Goal: Information Seeking & Learning: Compare options

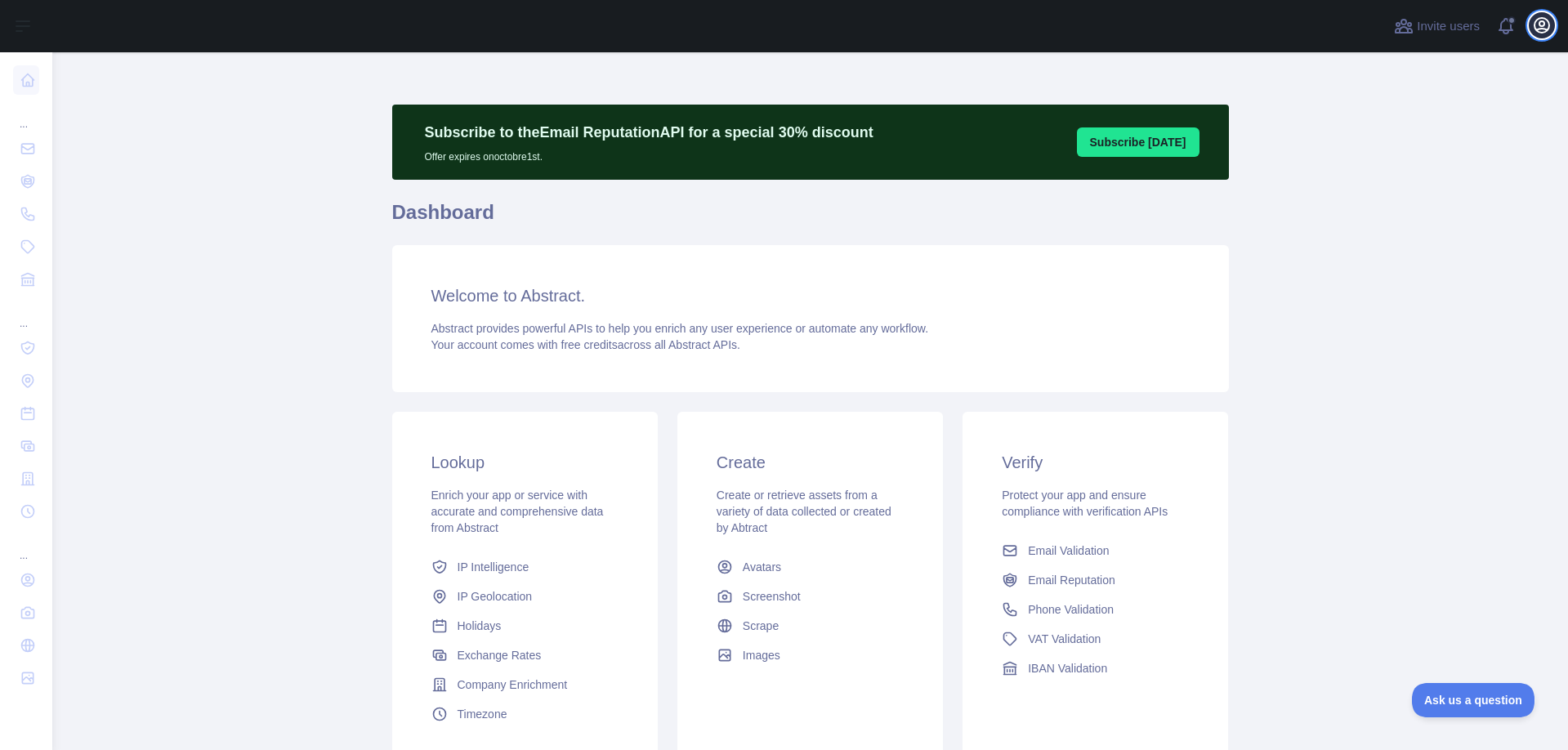
click at [1536, 26] on icon "button" at bounding box center [1541, 25] width 19 height 19
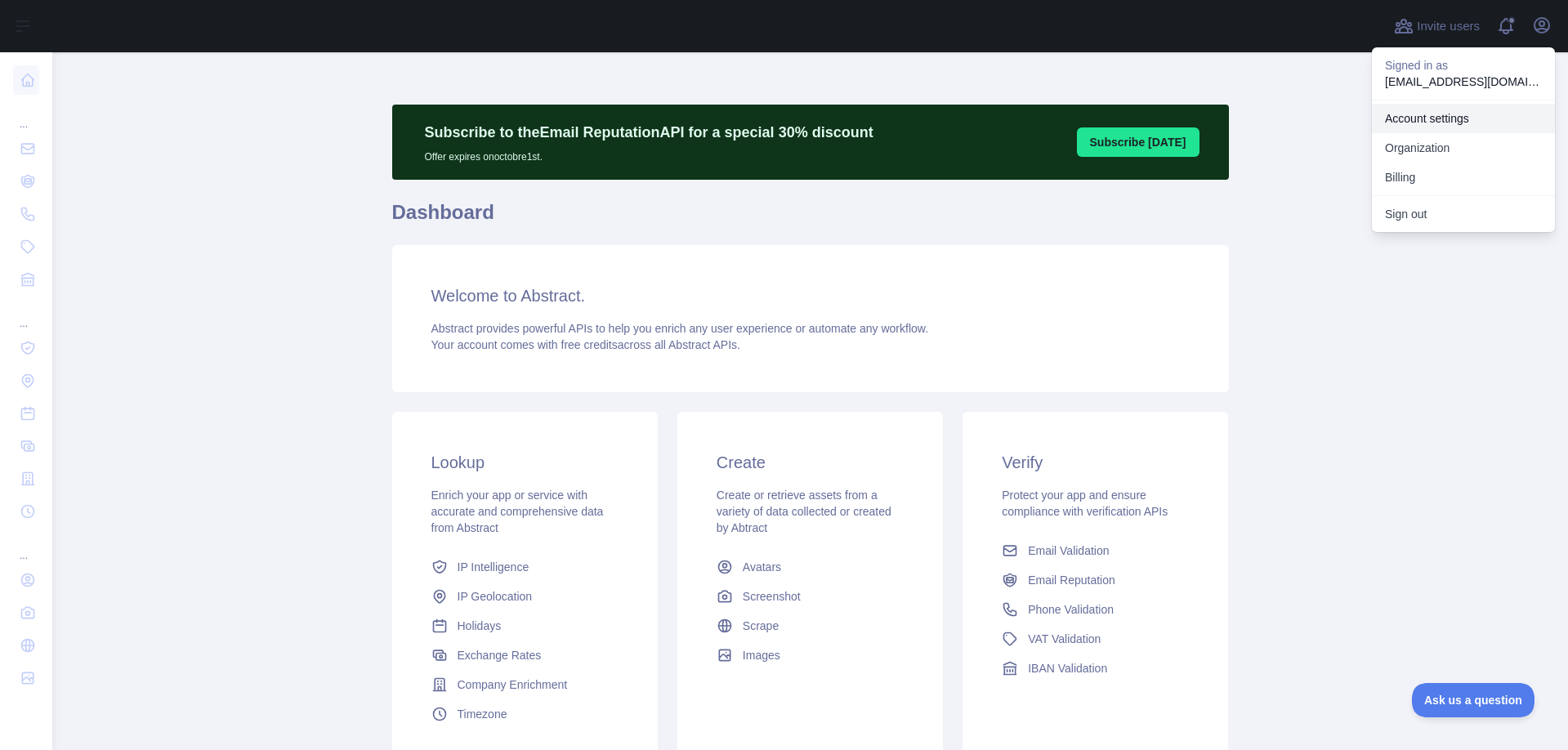
click at [1396, 114] on link "Account settings" at bounding box center [1463, 119] width 183 height 29
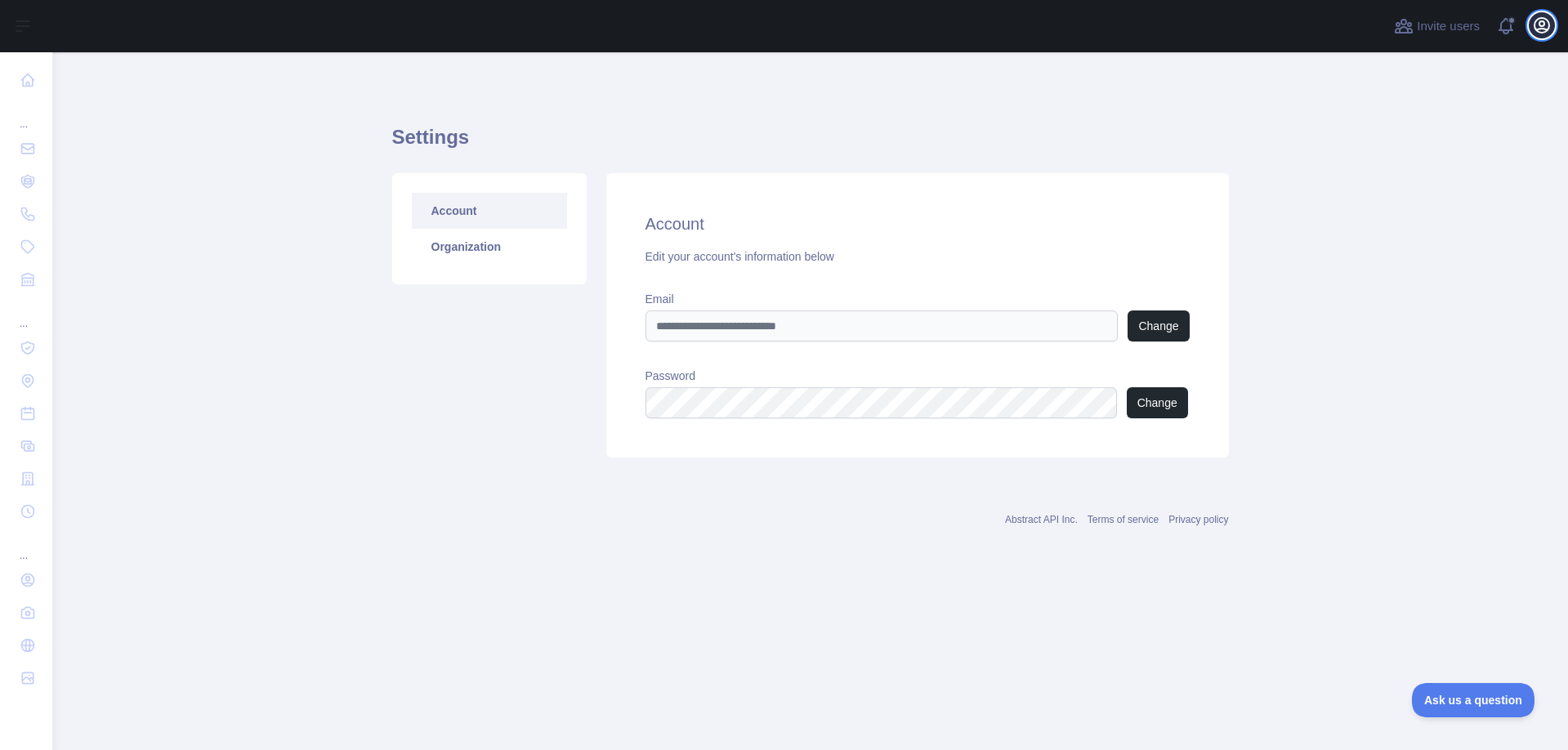
click at [1540, 33] on icon "button" at bounding box center [1542, 26] width 15 height 15
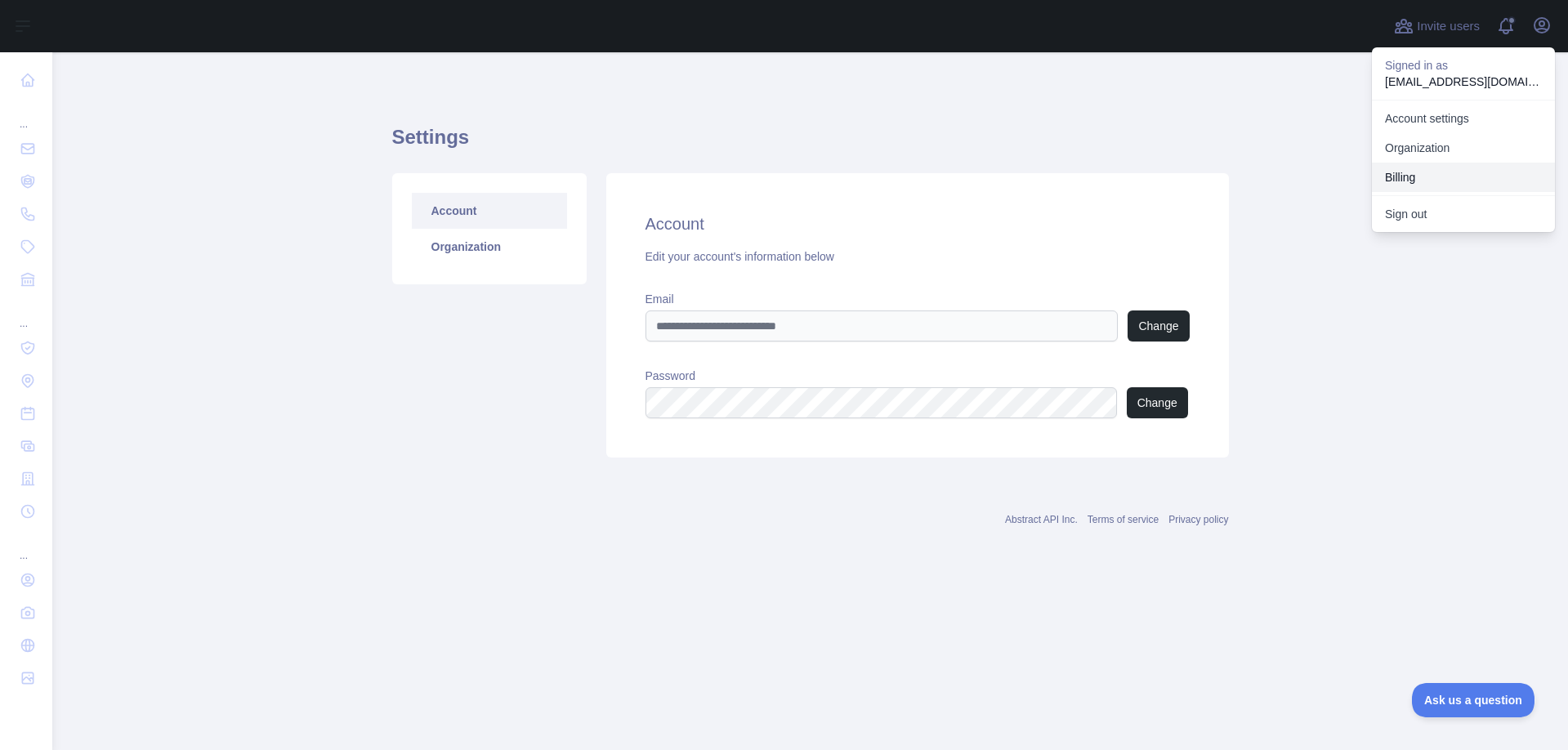
click at [1413, 176] on button "Billing" at bounding box center [1463, 178] width 183 height 29
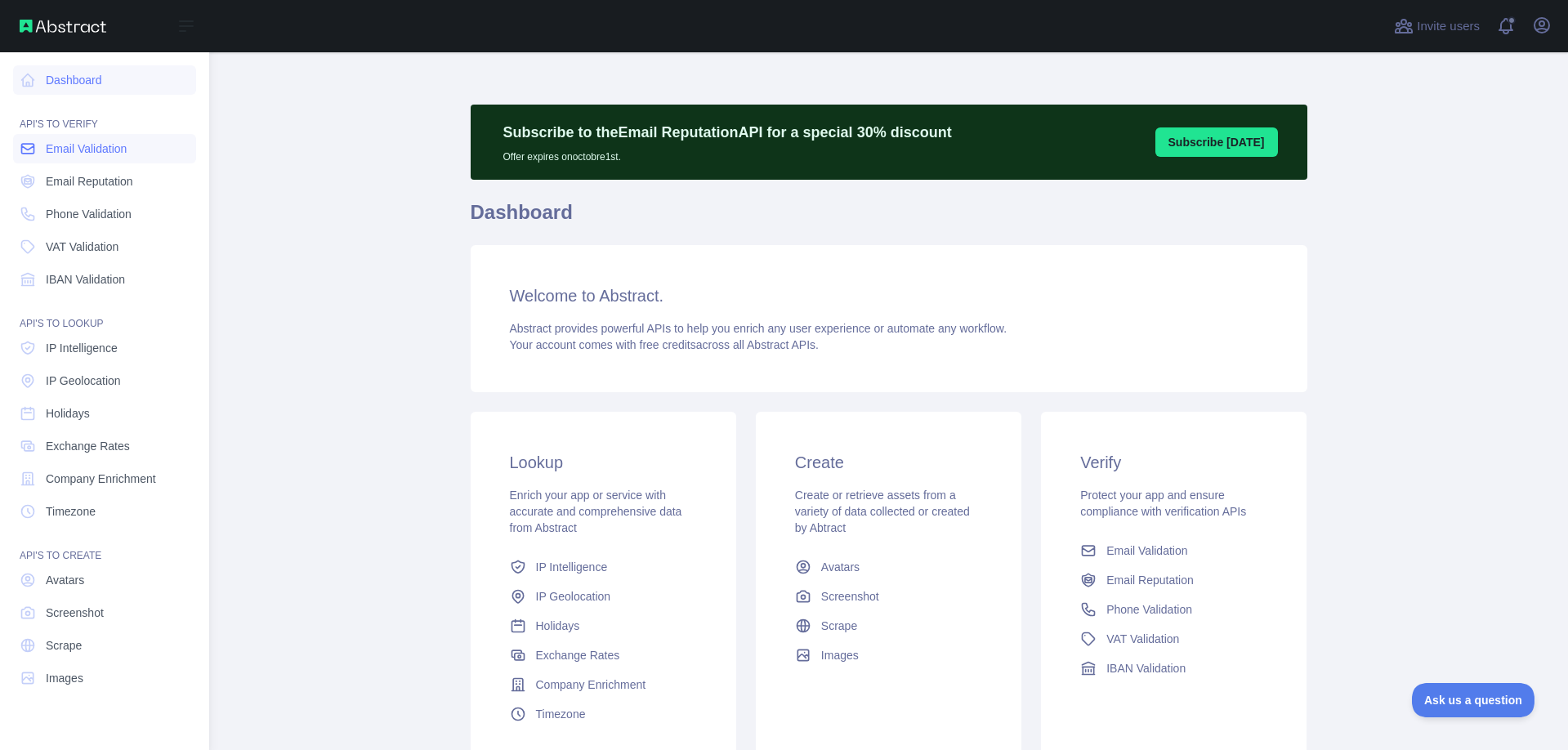
click at [55, 144] on span "Email Validation" at bounding box center [86, 149] width 81 height 17
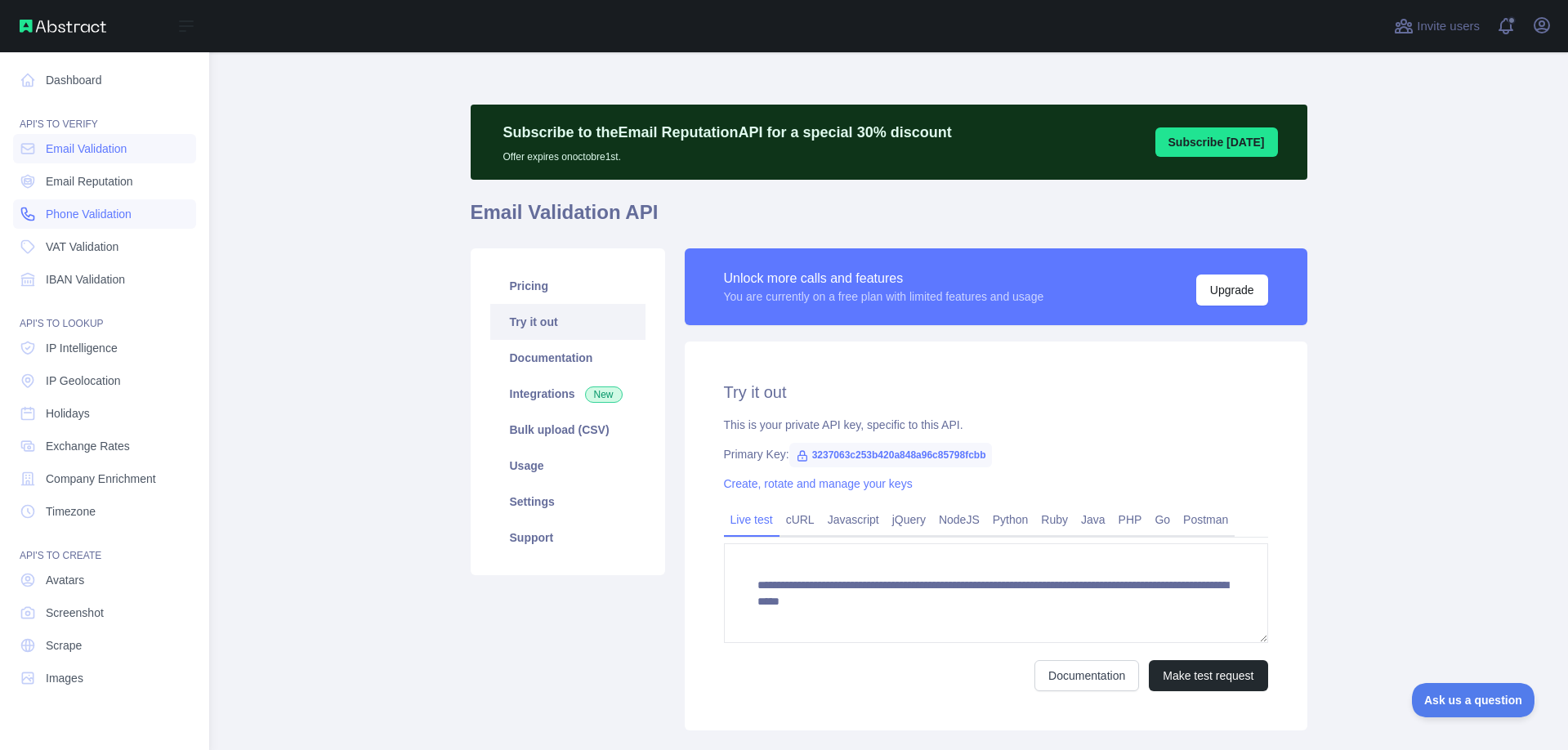
click at [67, 208] on span "Phone Validation" at bounding box center [88, 214] width 86 height 17
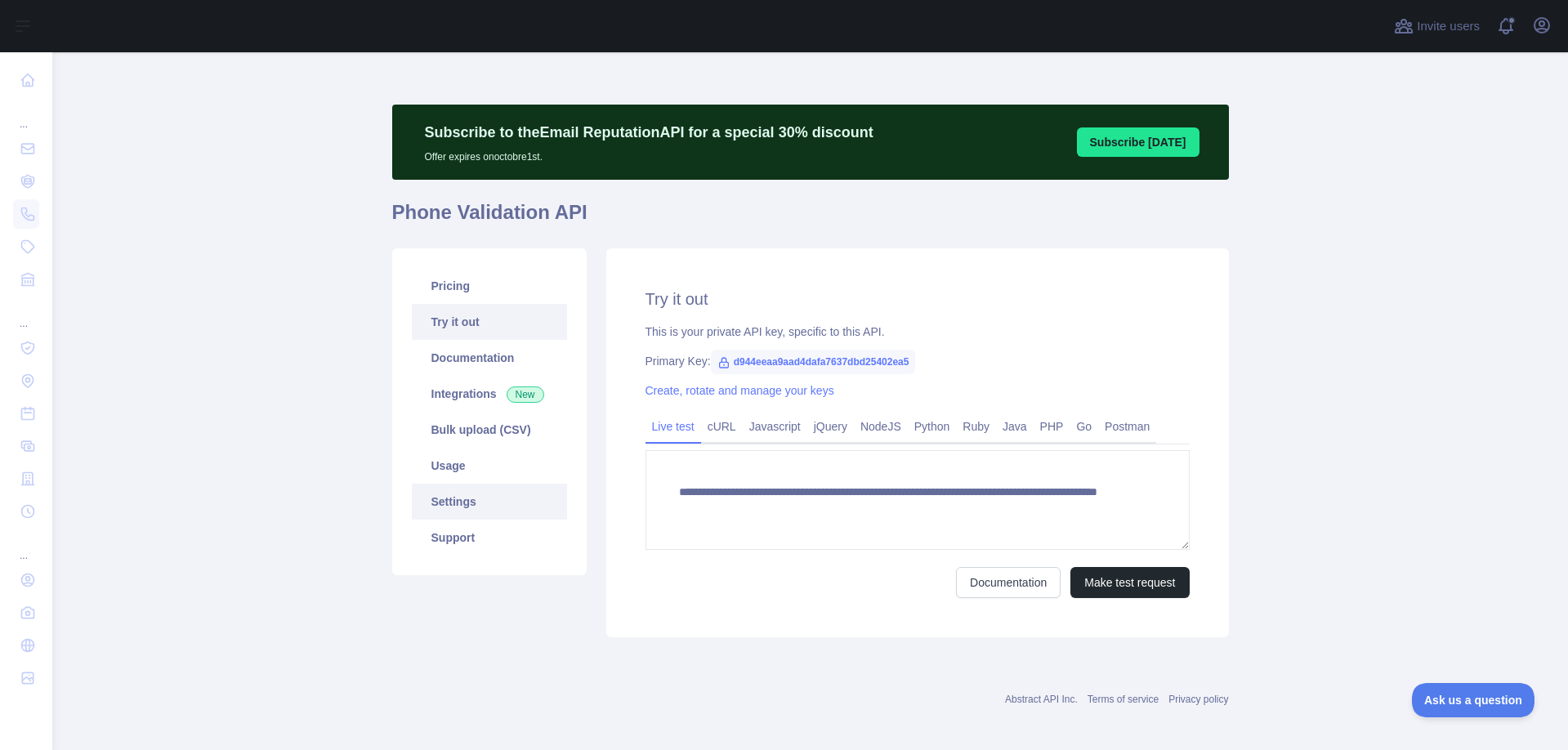
click at [449, 499] on link "Settings" at bounding box center [490, 502] width 156 height 36
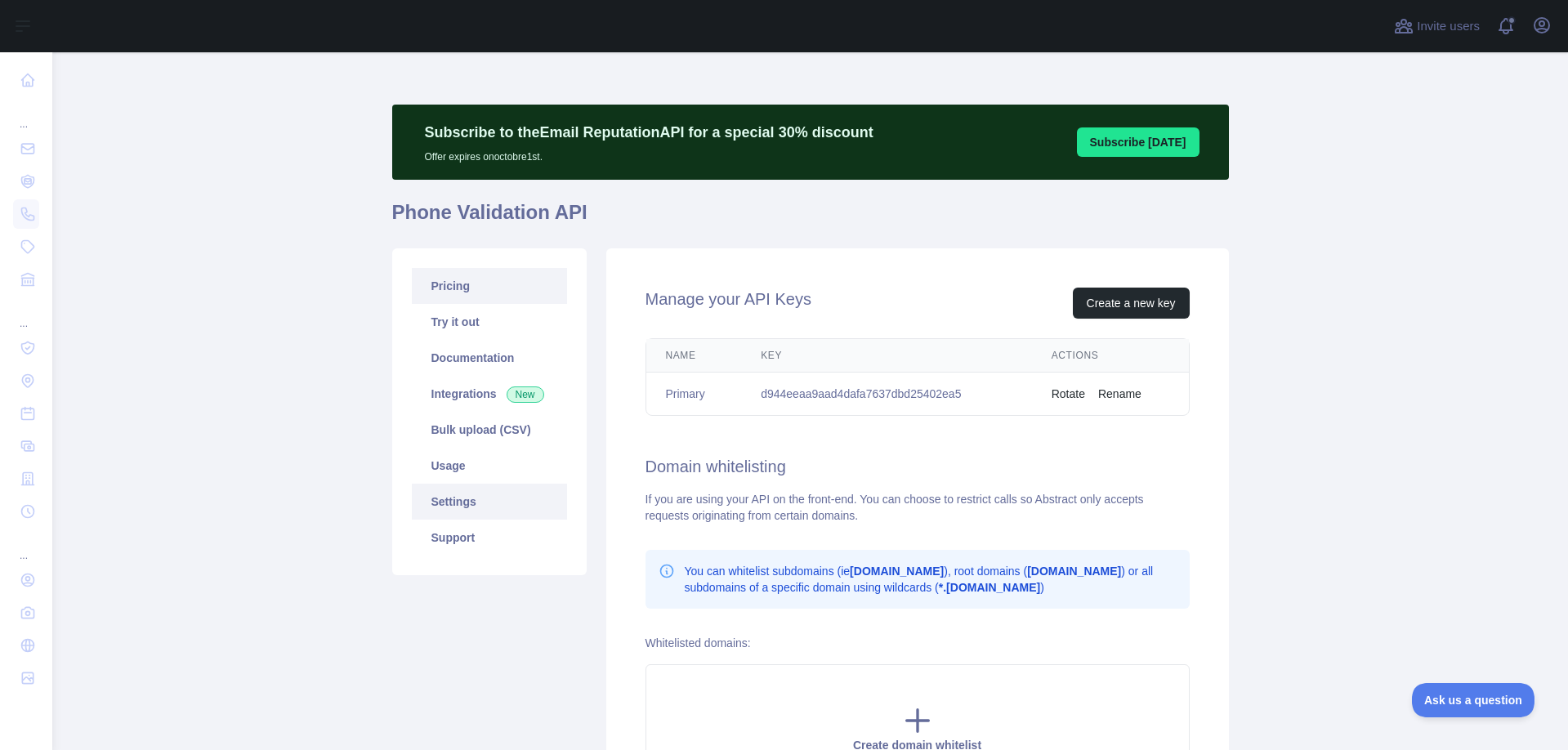
click at [446, 276] on link "Pricing" at bounding box center [490, 285] width 156 height 36
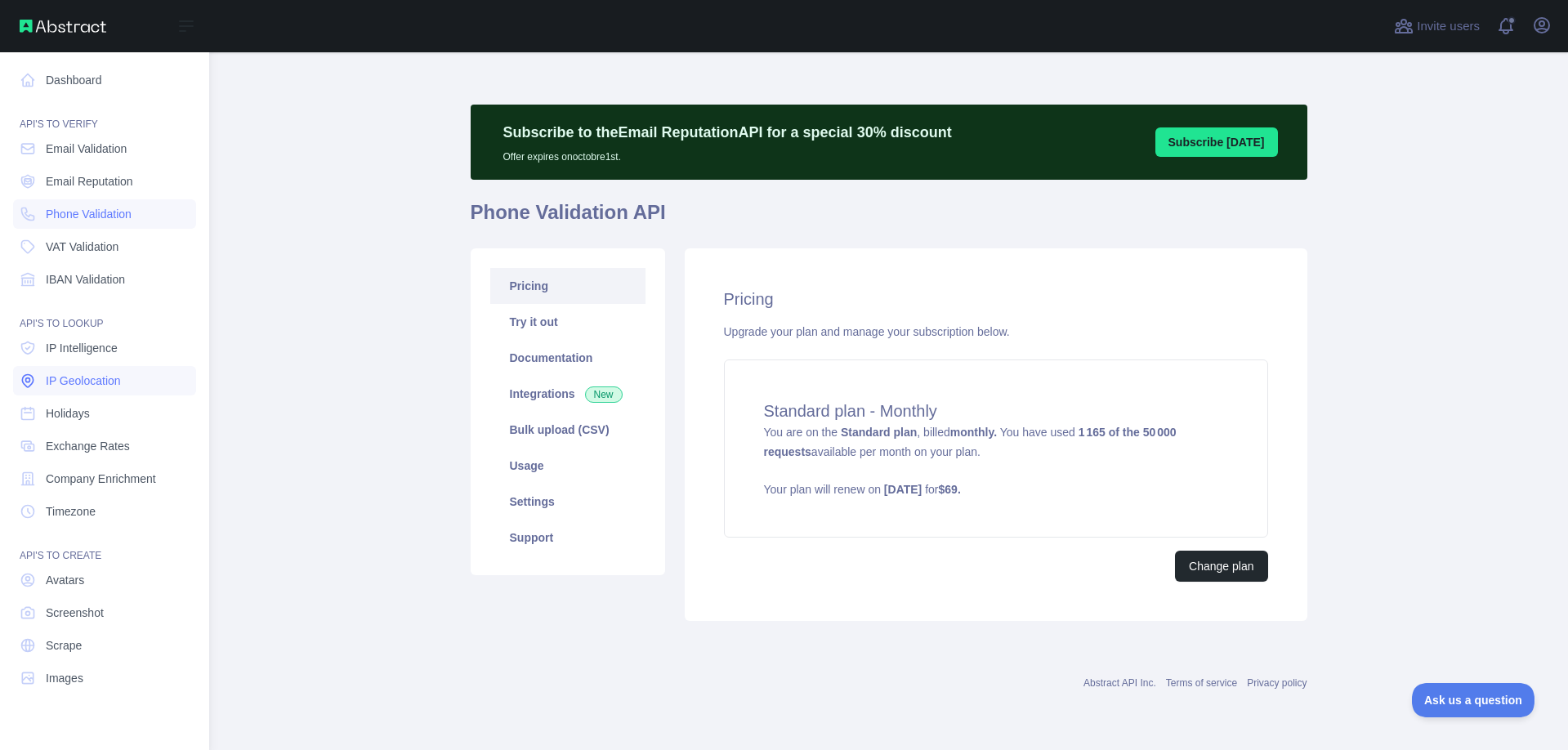
click at [89, 375] on span "IP Geolocation" at bounding box center [84, 381] width 75 height 17
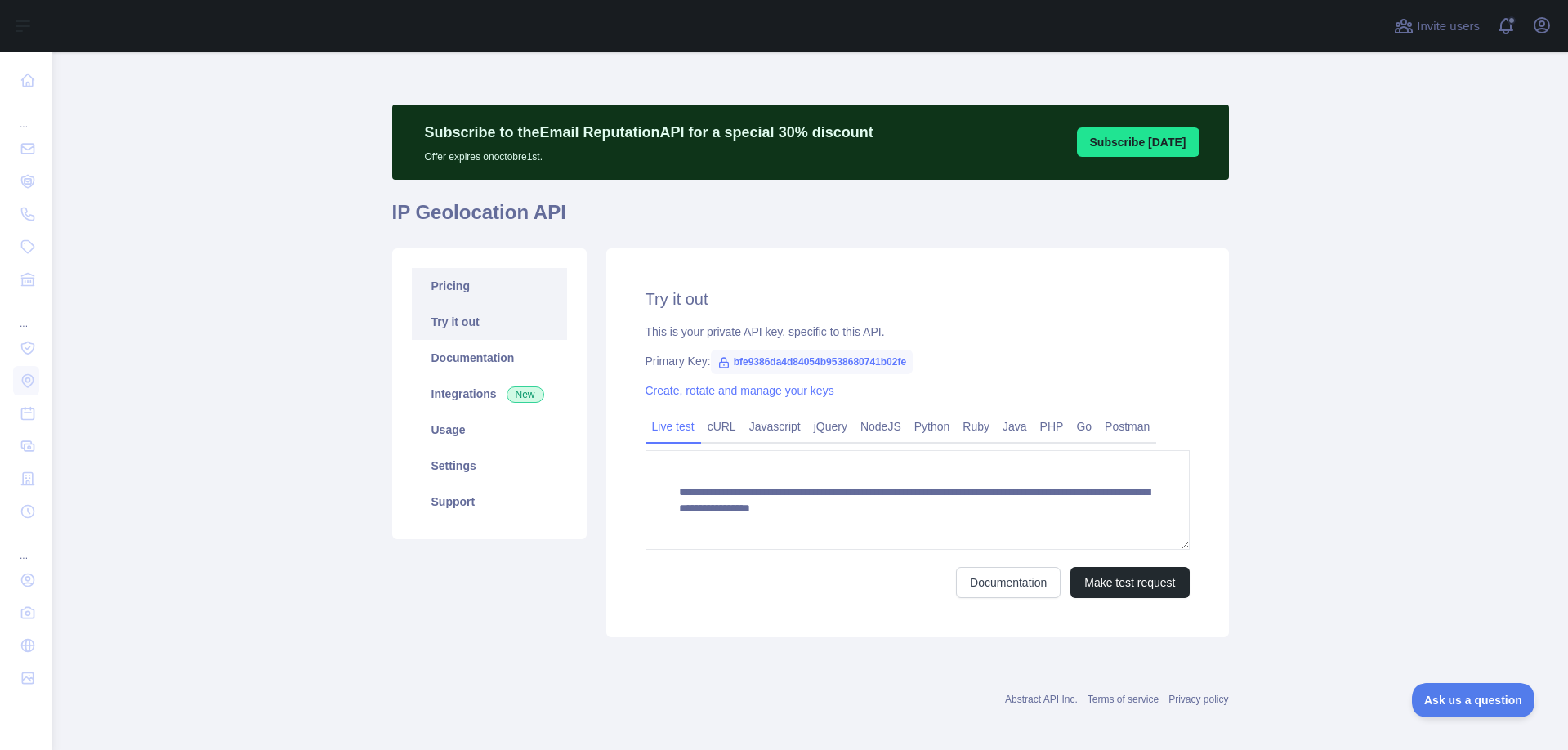
click at [451, 281] on link "Pricing" at bounding box center [490, 285] width 156 height 36
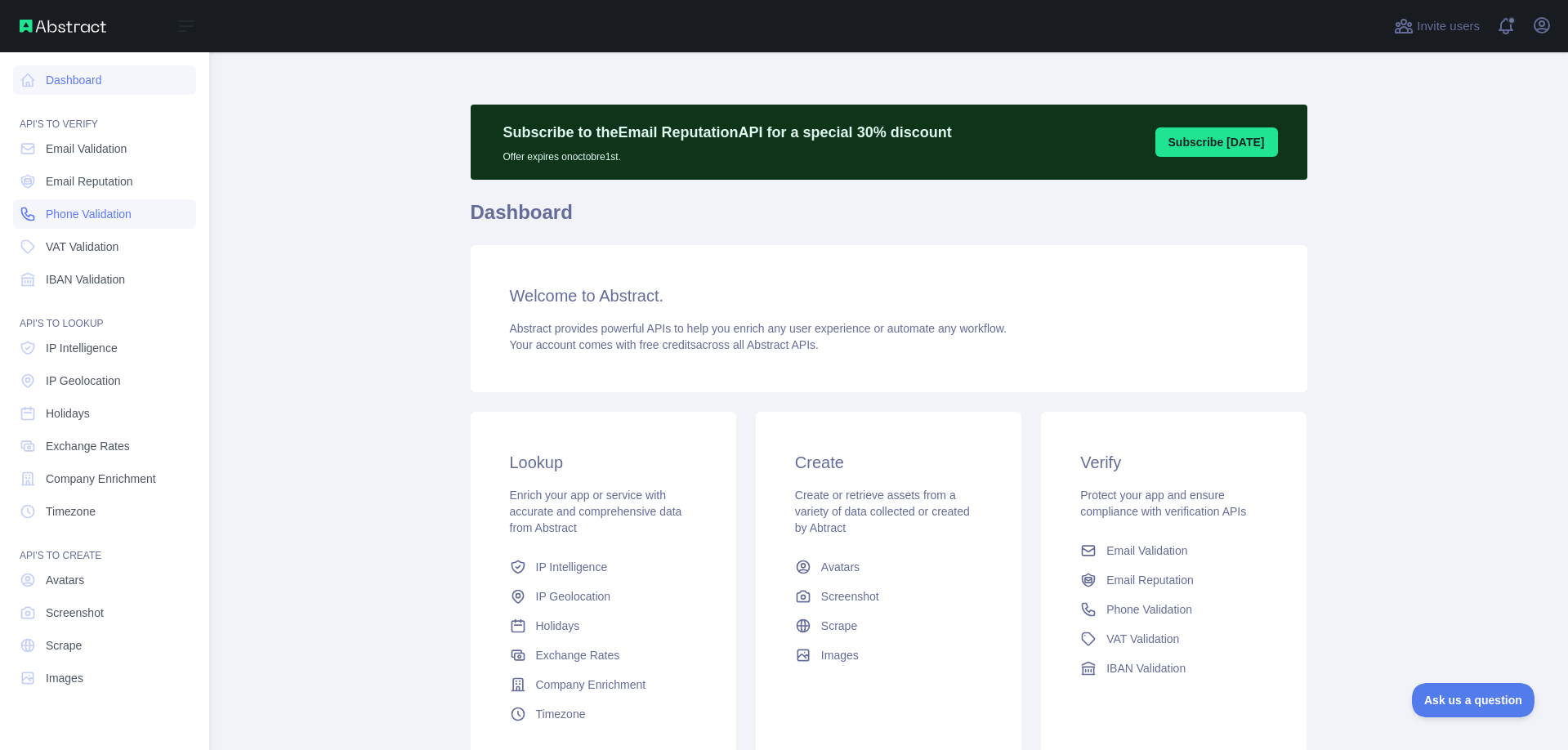
click at [91, 217] on span "Phone Validation" at bounding box center [88, 214] width 86 height 17
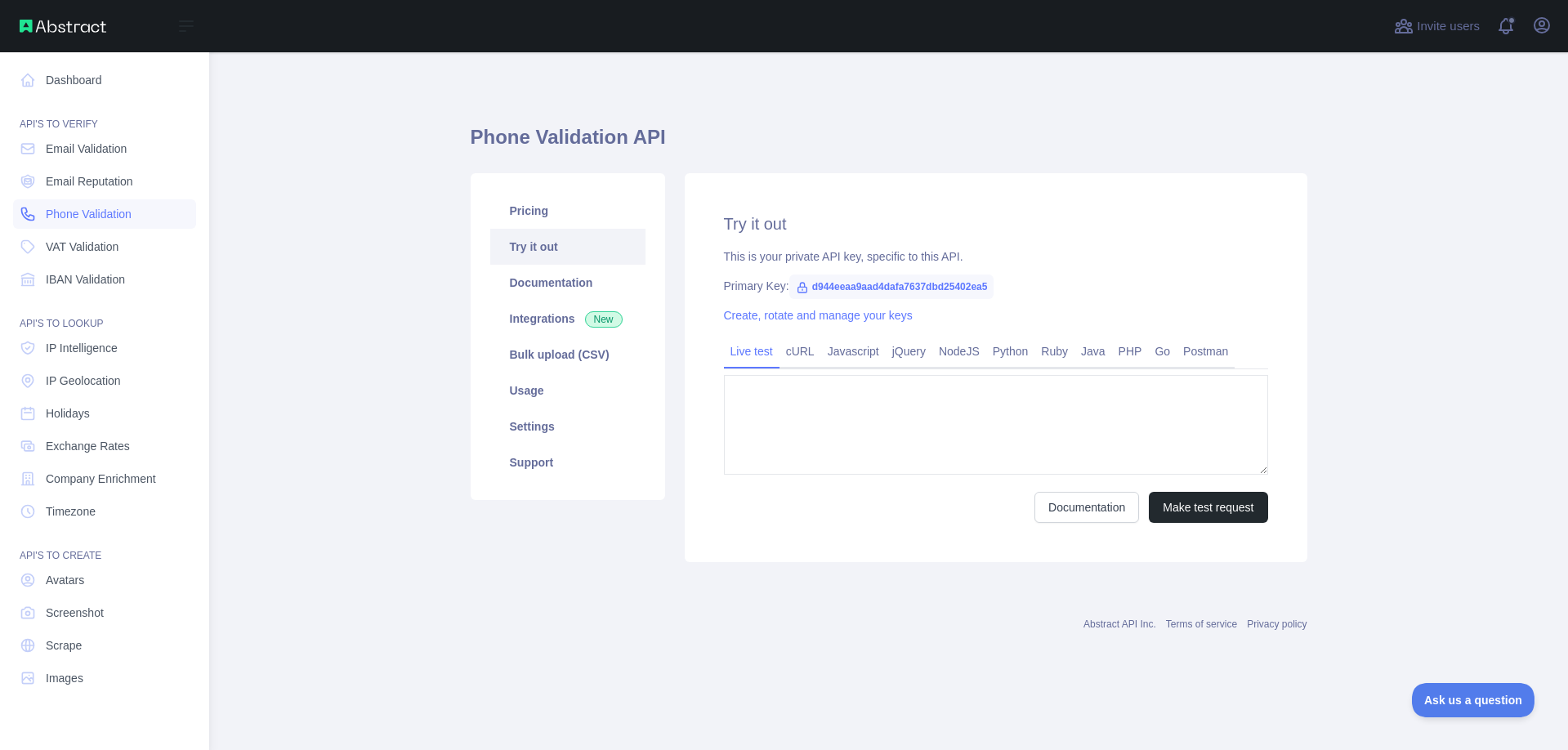
type textarea "**********"
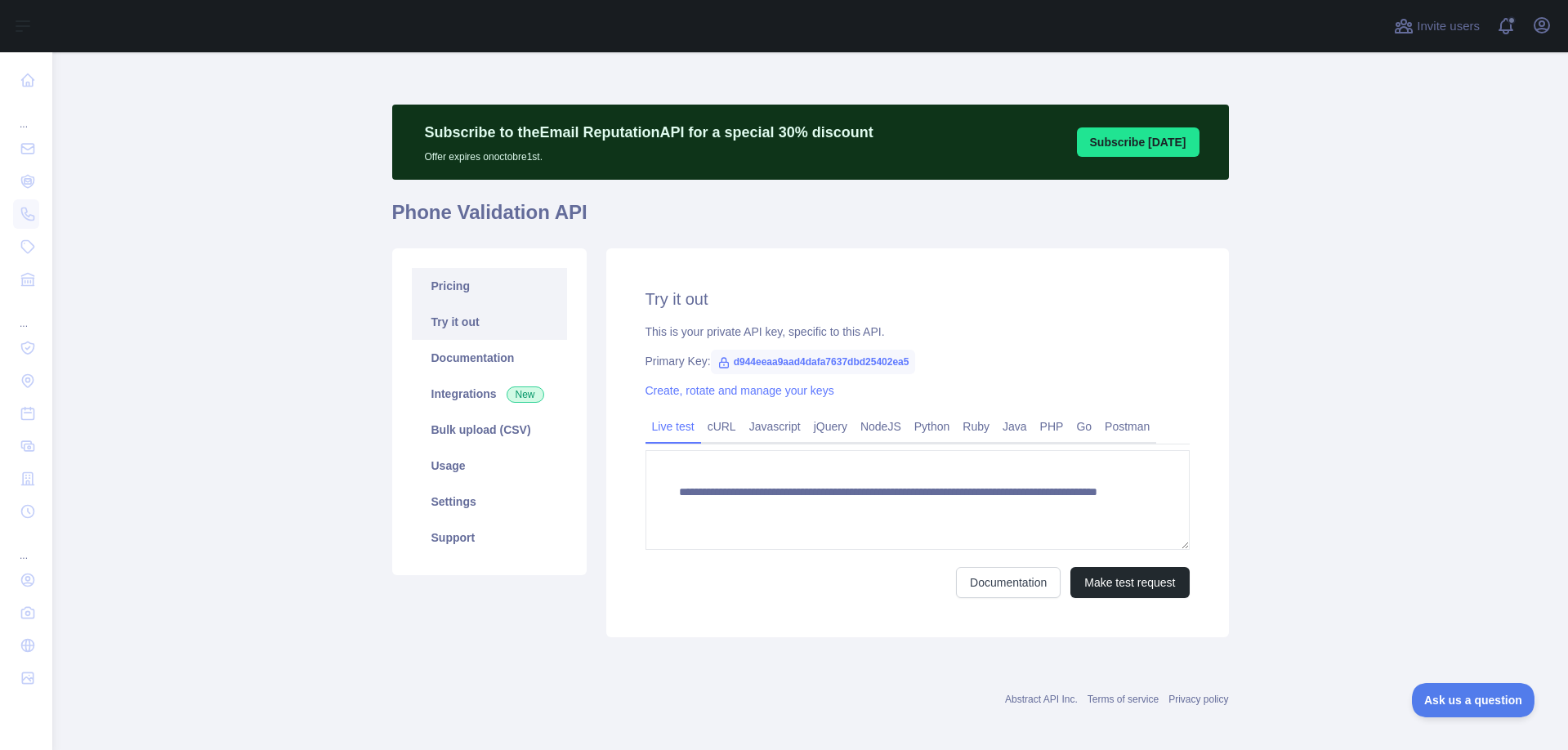
click at [468, 293] on link "Pricing" at bounding box center [490, 285] width 156 height 36
